Goal: Information Seeking & Learning: Check status

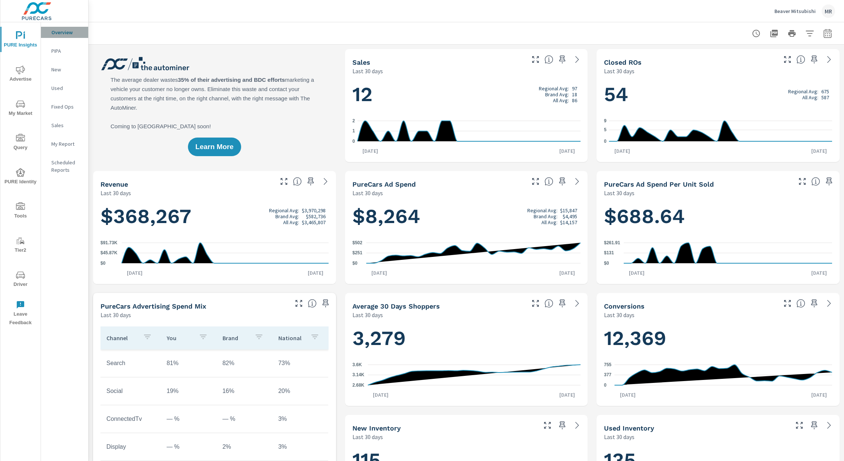
click at [65, 31] on p "Overview" at bounding box center [66, 32] width 31 height 7
click at [25, 98] on button "My Market" at bounding box center [20, 107] width 40 height 25
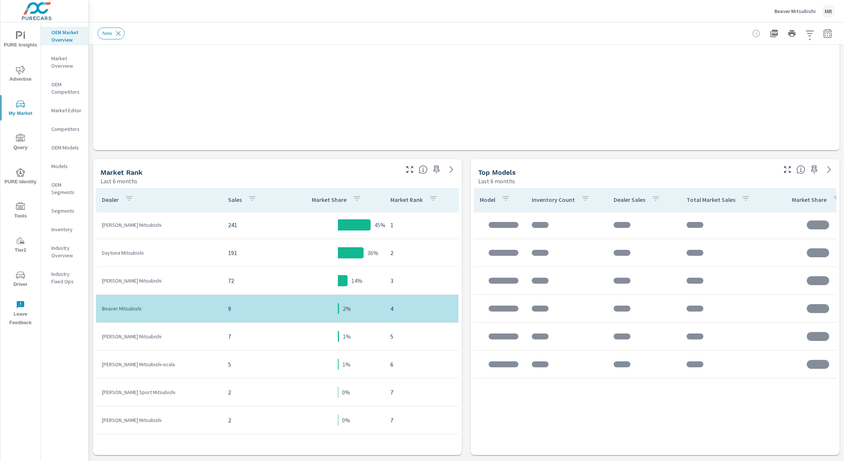
scroll to position [258, 0]
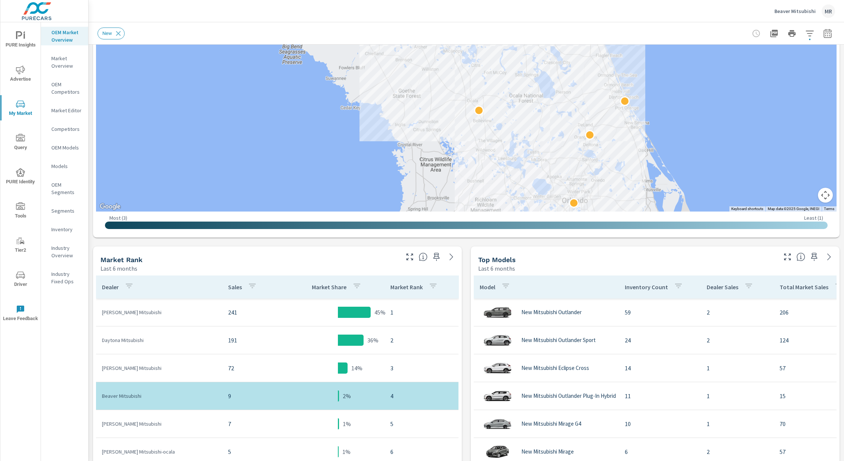
scroll to position [174, 0]
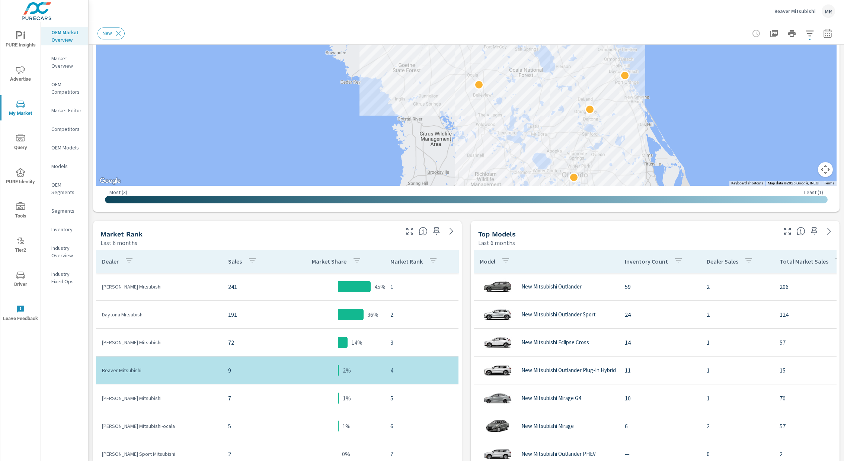
scroll to position [192, 0]
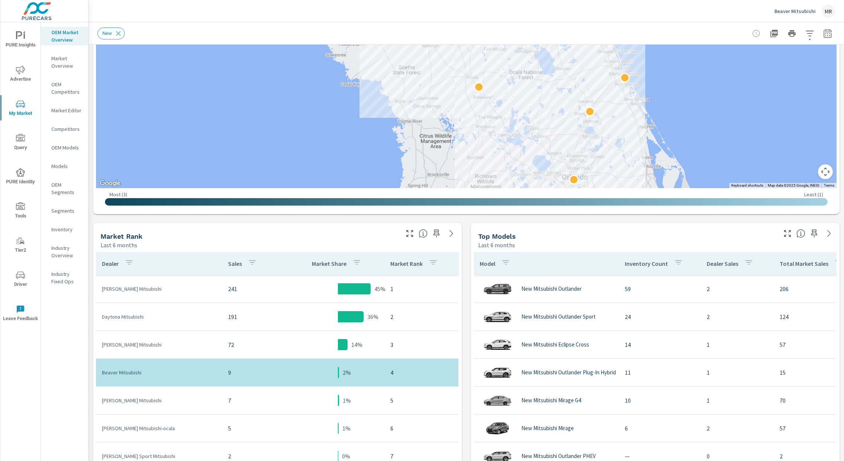
click at [823, 34] on icon "button" at bounding box center [827, 33] width 8 height 9
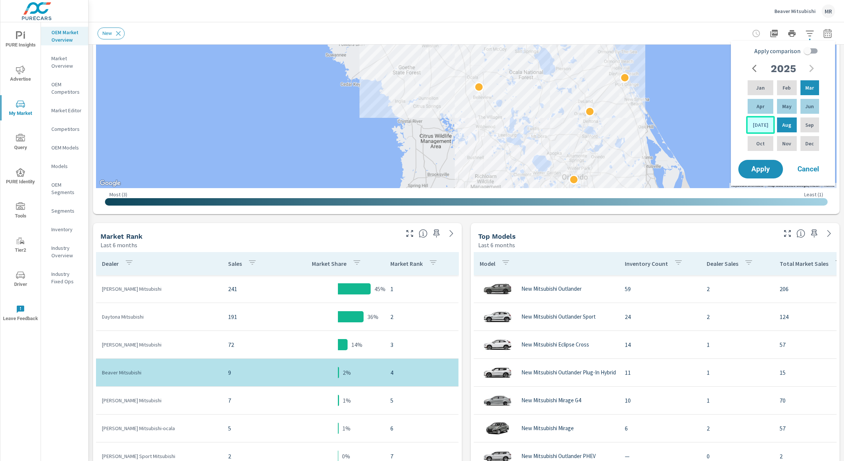
click at [759, 125] on p "[DATE]" at bounding box center [760, 124] width 16 height 7
click at [784, 125] on p "Aug" at bounding box center [786, 124] width 9 height 7
click at [764, 171] on span "Apply" at bounding box center [760, 169] width 30 height 7
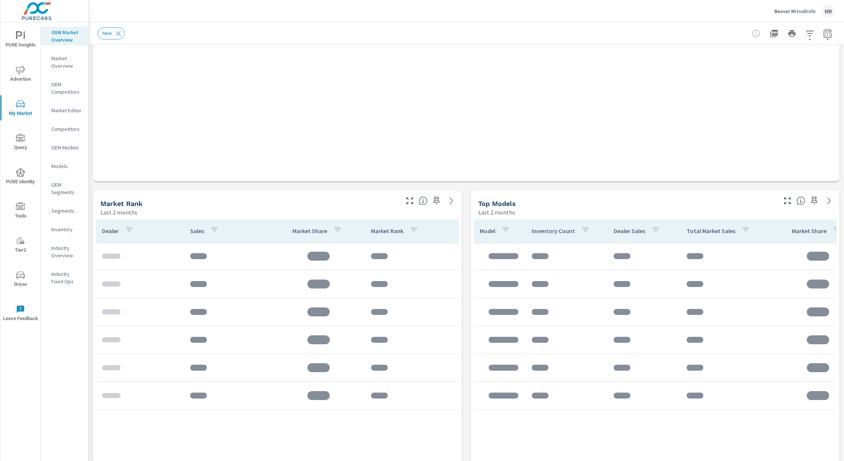
scroll to position [225, 0]
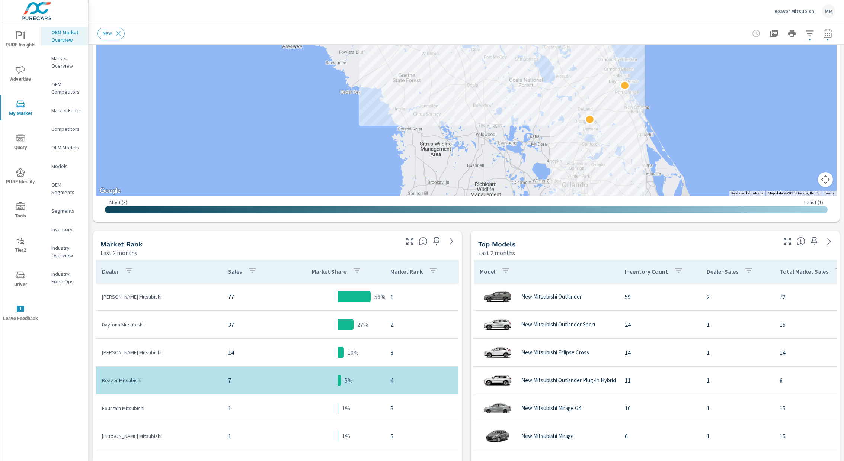
scroll to position [159, 0]
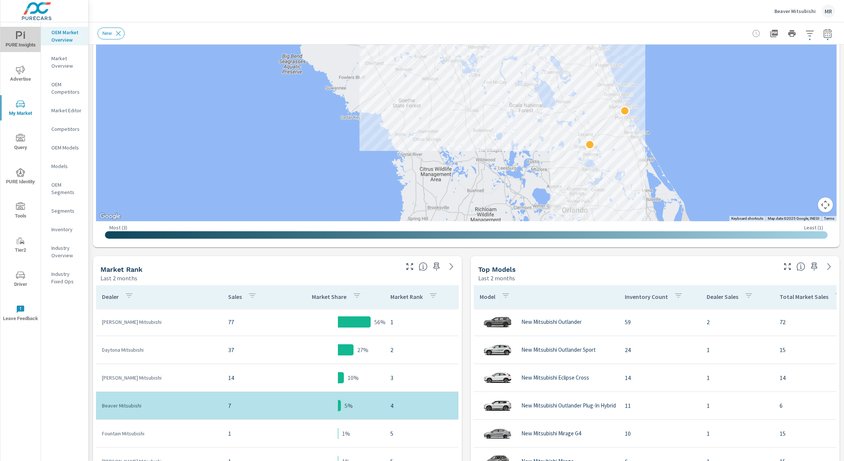
click at [23, 43] on span "PURE Insights" at bounding box center [21, 40] width 36 height 18
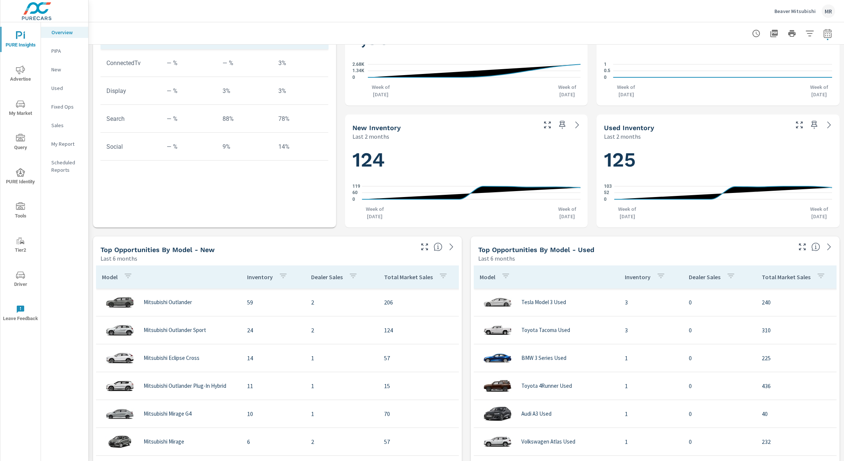
scroll to position [298, 0]
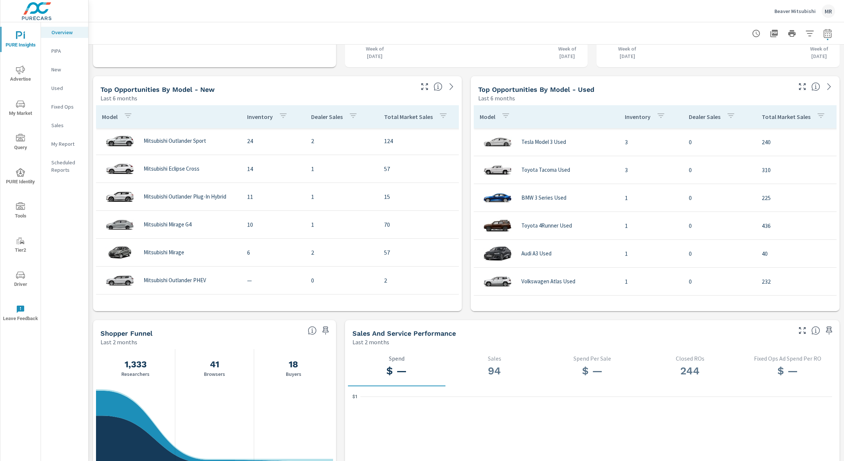
scroll to position [461, 0]
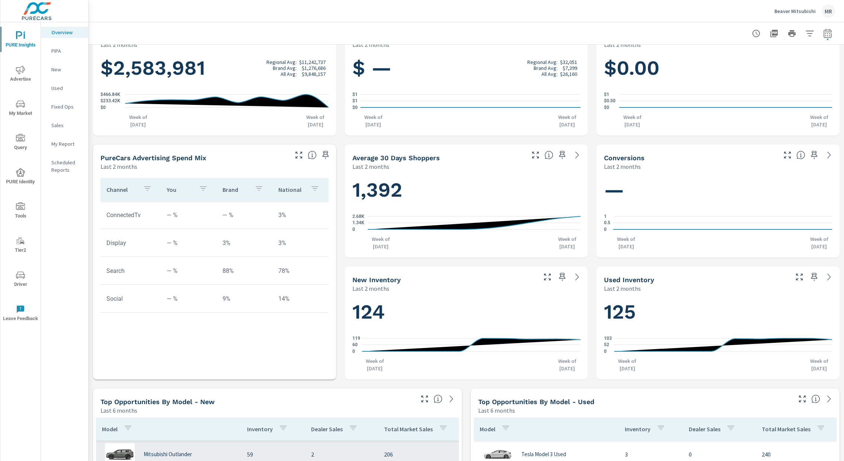
scroll to position [290, 0]
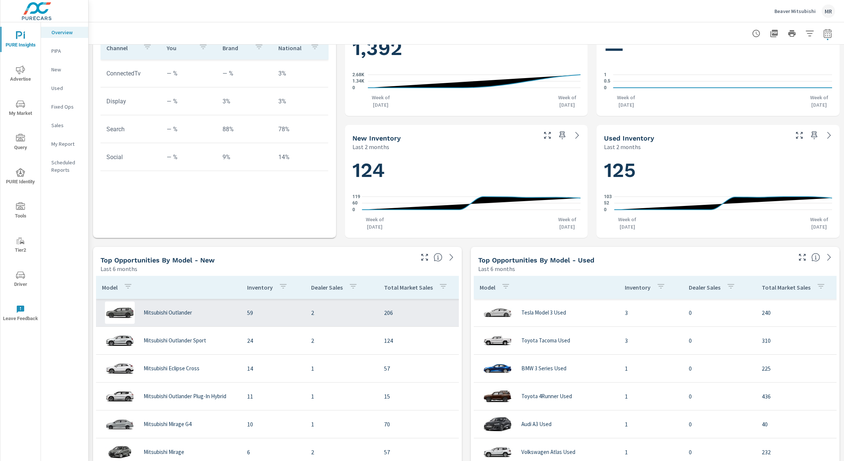
click at [179, 320] on div "Mitsubishi Outlander" at bounding box center [168, 313] width 133 height 22
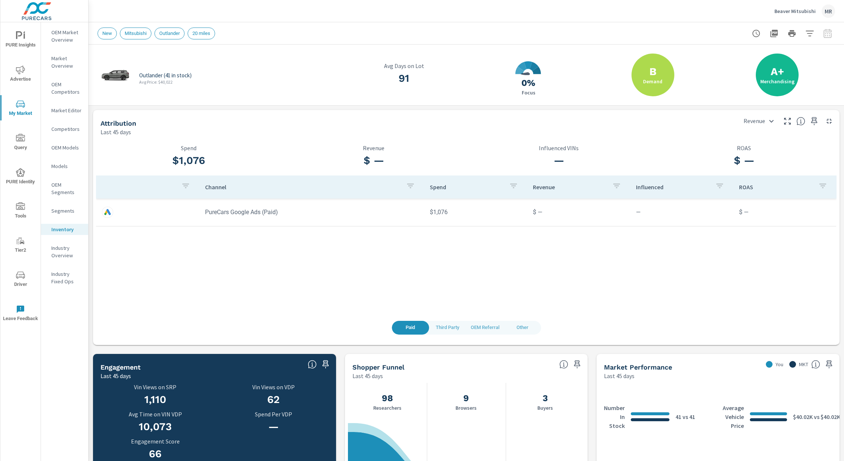
click at [64, 214] on p "Segments" at bounding box center [66, 210] width 31 height 7
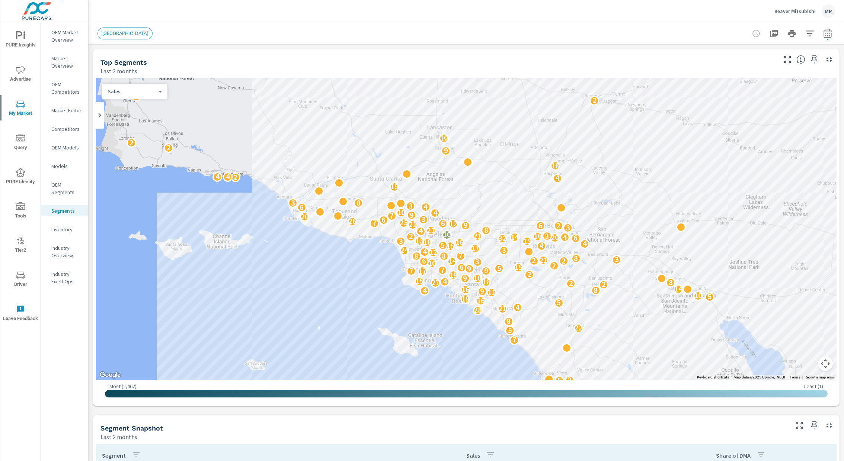
click at [64, 229] on p "Inventory" at bounding box center [66, 229] width 31 height 7
